Goal: Task Accomplishment & Management: Complete application form

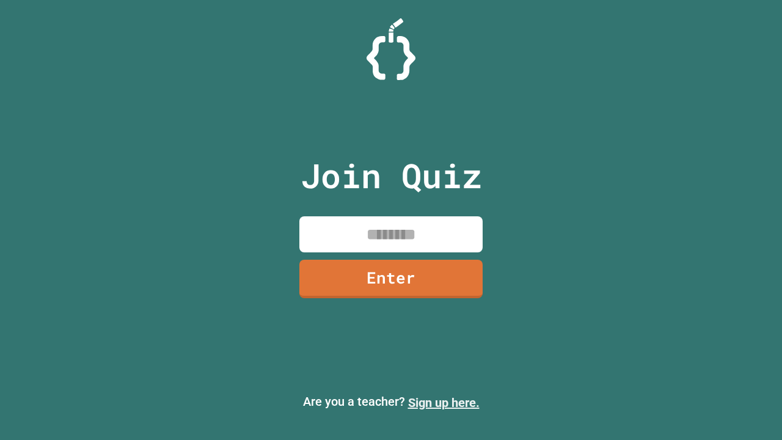
click at [443, 402] on link "Sign up here." at bounding box center [443, 402] width 71 height 15
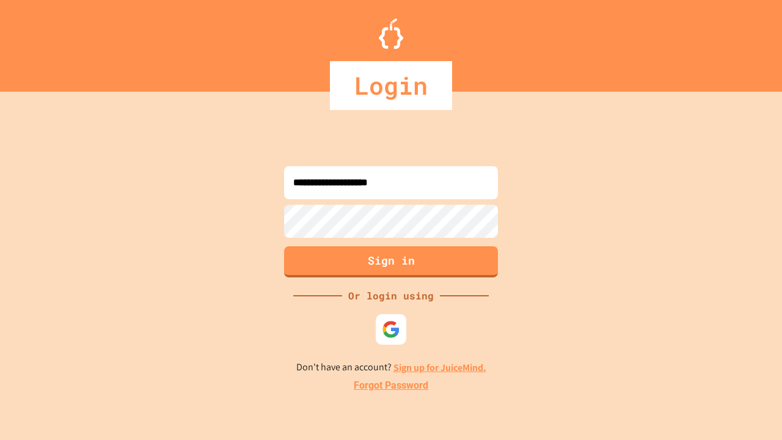
type input "**********"
